Goal: Task Accomplishment & Management: Manage account settings

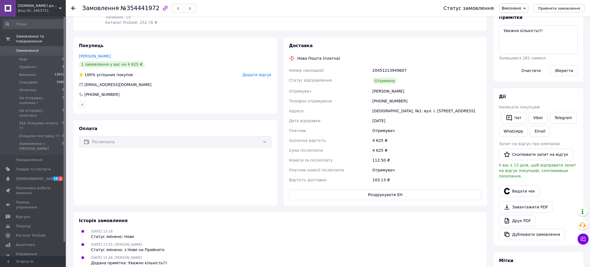
scroll to position [91, 0]
click at [520, 228] on button "Дублювати замовлення" at bounding box center [532, 234] width 66 height 12
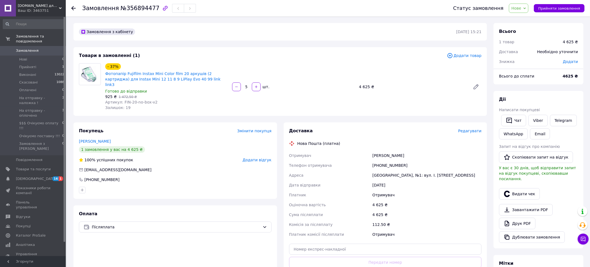
click at [466, 54] on span "Додати товар" at bounding box center [464, 56] width 35 height 6
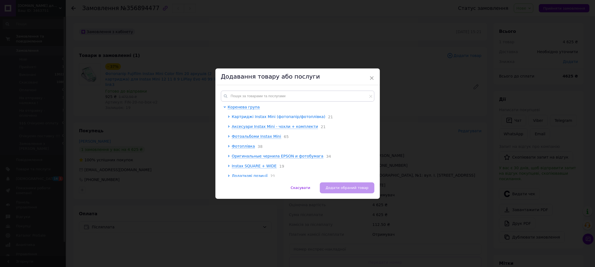
click at [228, 117] on icon at bounding box center [229, 117] width 2 height 2
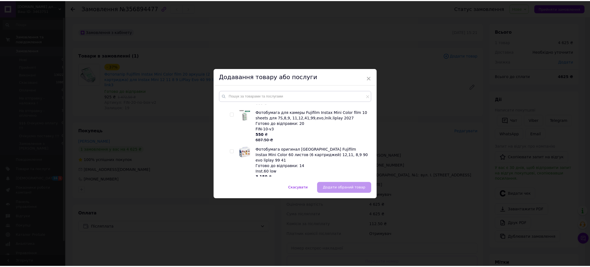
scroll to position [137, 0]
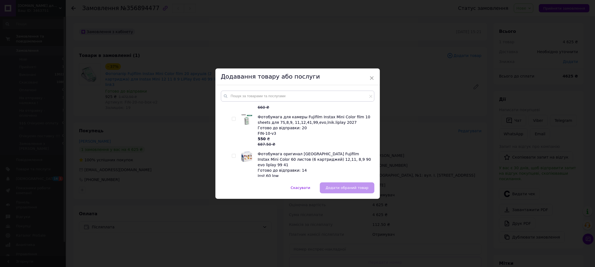
click at [232, 154] on input "checkbox" at bounding box center [234, 156] width 4 height 4
checkbox input "true"
click at [344, 186] on span "Додати обраний товар" at bounding box center [346, 188] width 43 height 4
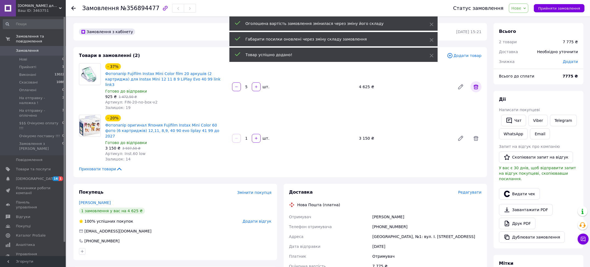
click at [476, 84] on icon at bounding box center [475, 87] width 7 height 7
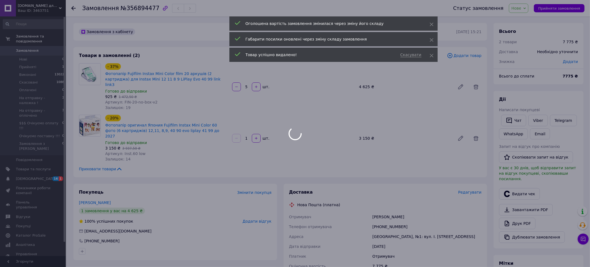
type input "1"
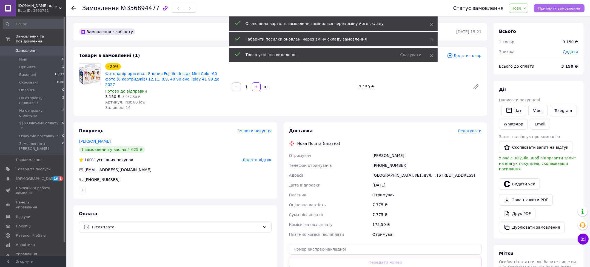
click at [566, 9] on span "Прийняти замовлення" at bounding box center [559, 8] width 42 height 4
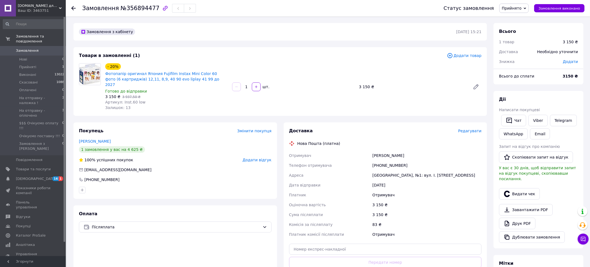
click at [568, 61] on span "Додати" at bounding box center [570, 61] width 15 height 4
click at [530, 84] on input "text" at bounding box center [532, 83] width 32 height 11
type input "360"
click at [567, 96] on button "Зберегти" at bounding box center [559, 98] width 27 height 11
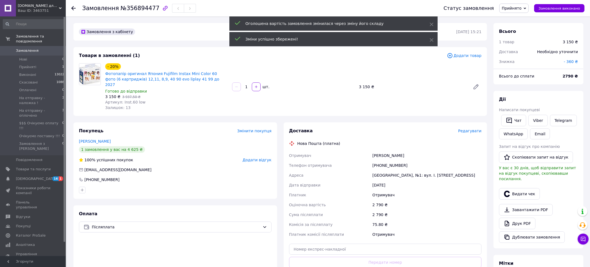
click at [521, 10] on span "Прийнято" at bounding box center [513, 8] width 29 height 9
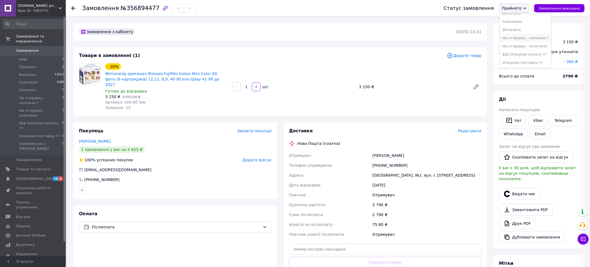
click at [525, 35] on li "На отправку - наложка !" at bounding box center [524, 38] width 51 height 8
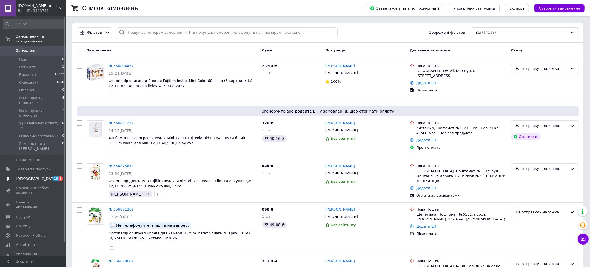
click at [36, 174] on link "Сповіщення 16 1" at bounding box center [33, 178] width 67 height 9
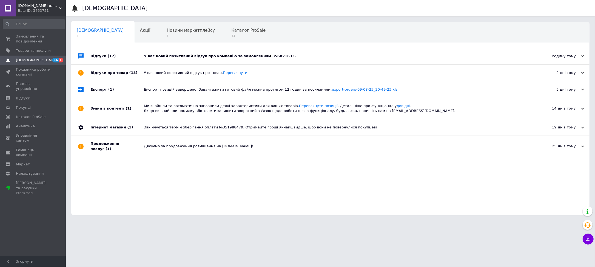
click at [299, 52] on div "У вас новий позитивний відгук про компанію за замовленням 356821633." at bounding box center [336, 56] width 385 height 16
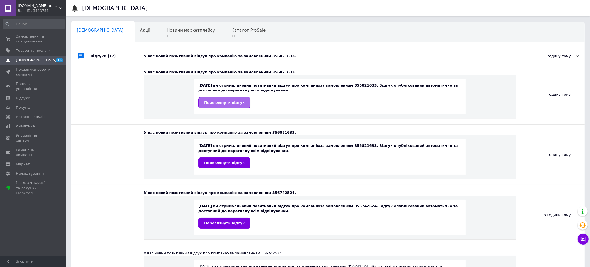
click at [231, 102] on span "Переглянути відгук" at bounding box center [224, 103] width 41 height 4
click at [222, 163] on span "Переглянути відгук" at bounding box center [224, 163] width 41 height 4
click at [32, 40] on span "Замовлення та повідомлення" at bounding box center [33, 39] width 35 height 10
